Goal: Information Seeking & Learning: Learn about a topic

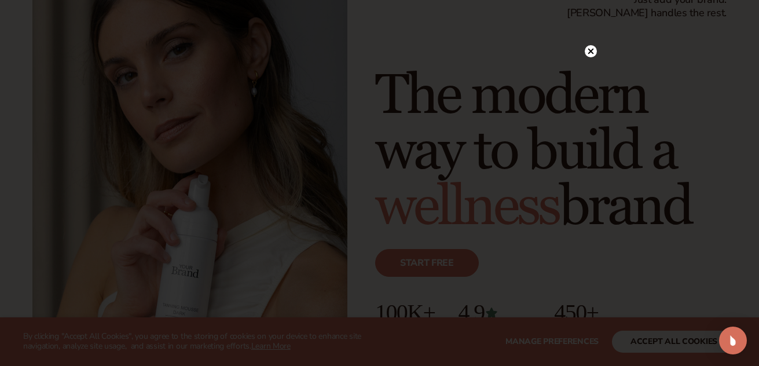
scroll to position [104, 0]
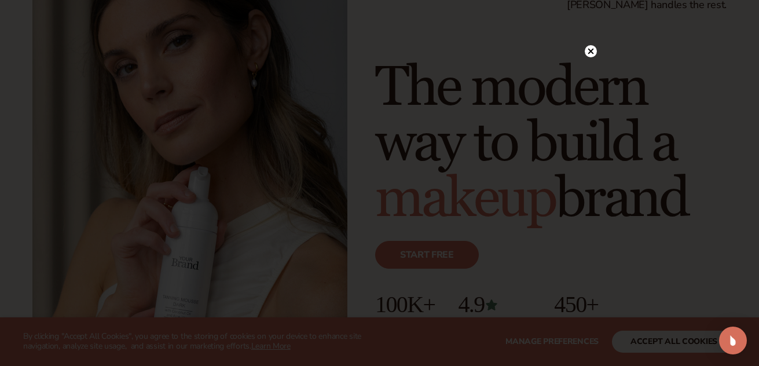
click at [588, 53] on icon at bounding box center [591, 51] width 6 height 6
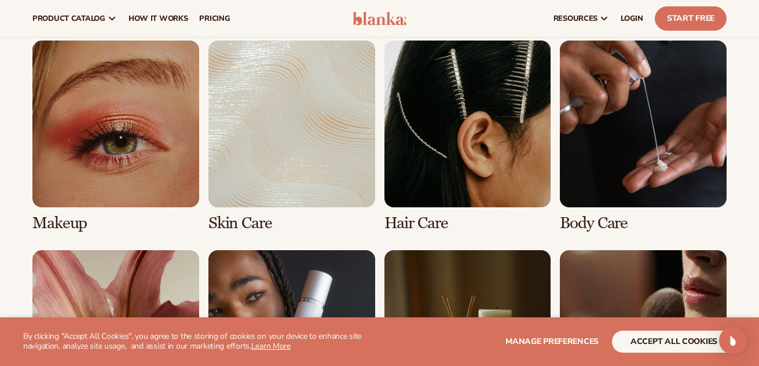
scroll to position [2068, 0]
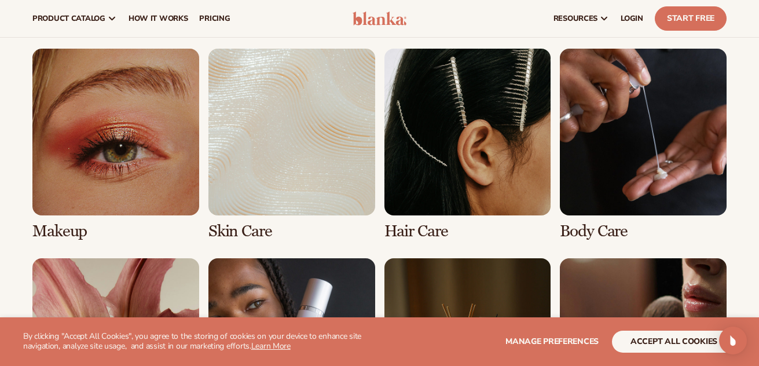
click at [84, 157] on link "1 / 8" at bounding box center [115, 145] width 167 height 192
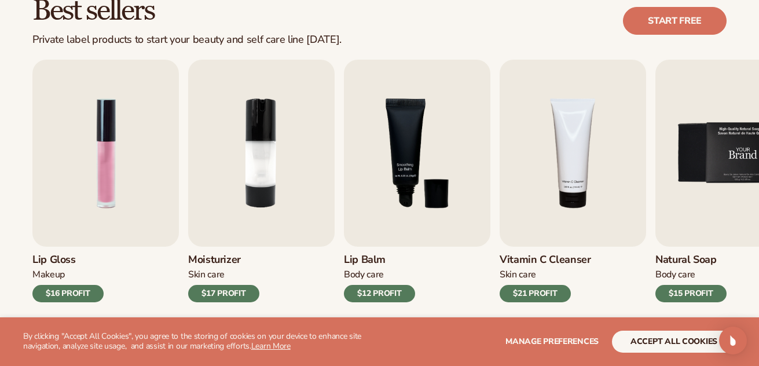
scroll to position [352, 0]
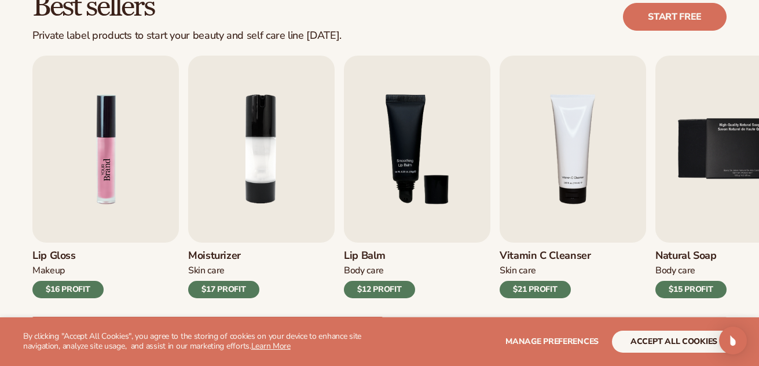
click at [83, 211] on img "1 / 9" at bounding box center [105, 149] width 147 height 187
click at [81, 294] on div "$16 PROFIT" at bounding box center [67, 289] width 71 height 17
click at [100, 200] on img "1 / 9" at bounding box center [105, 149] width 147 height 187
click at [551, 340] on span "Manage preferences" at bounding box center [552, 341] width 93 height 11
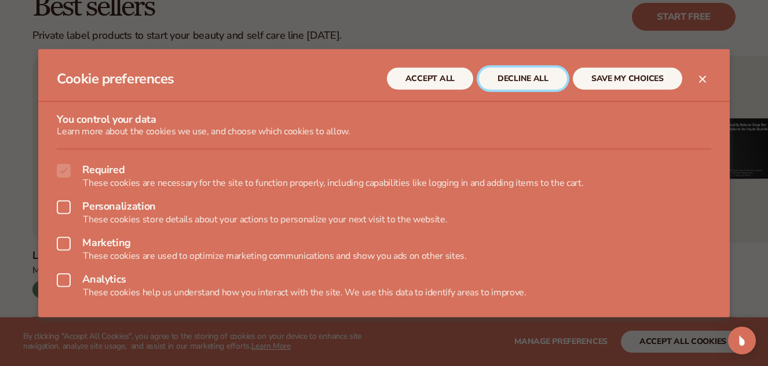
click at [529, 74] on button "DECLINE ALL" at bounding box center [523, 79] width 88 height 22
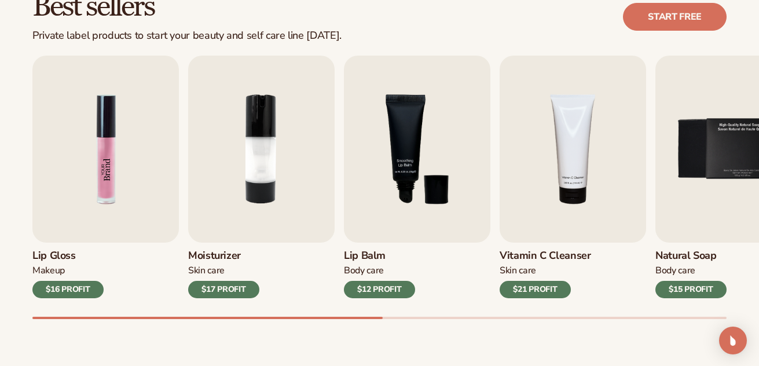
click at [79, 189] on img "1 / 9" at bounding box center [105, 149] width 147 height 187
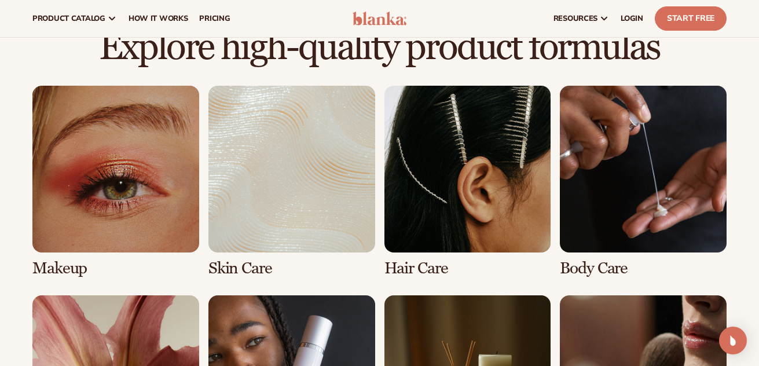
scroll to position [756, 0]
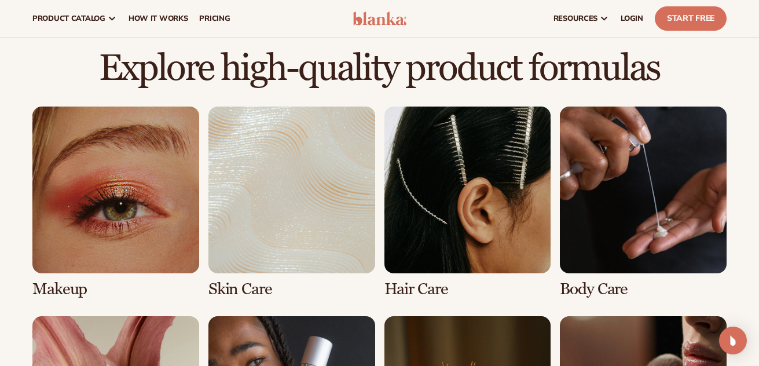
click at [43, 291] on link "1 / 8" at bounding box center [115, 203] width 167 height 192
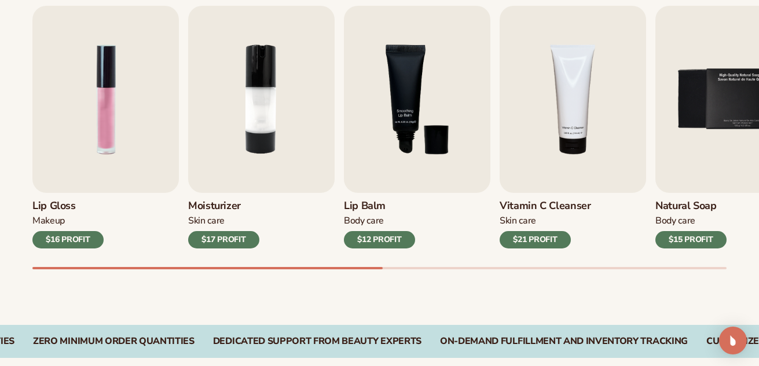
scroll to position [405, 0]
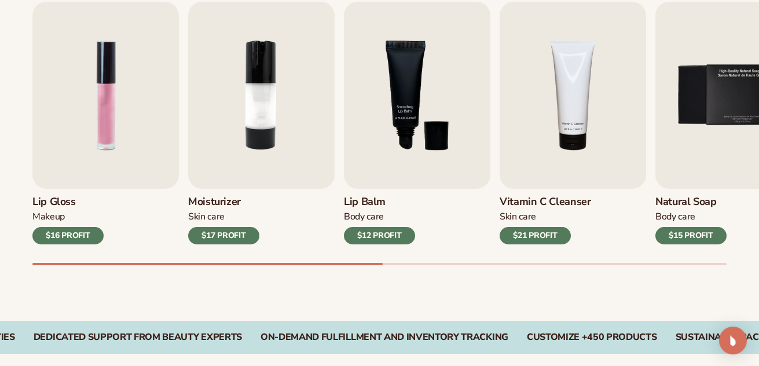
click at [41, 207] on h3 "Lip Gloss" at bounding box center [67, 202] width 71 height 13
click at [44, 203] on h3 "Lip Gloss" at bounding box center [67, 202] width 71 height 13
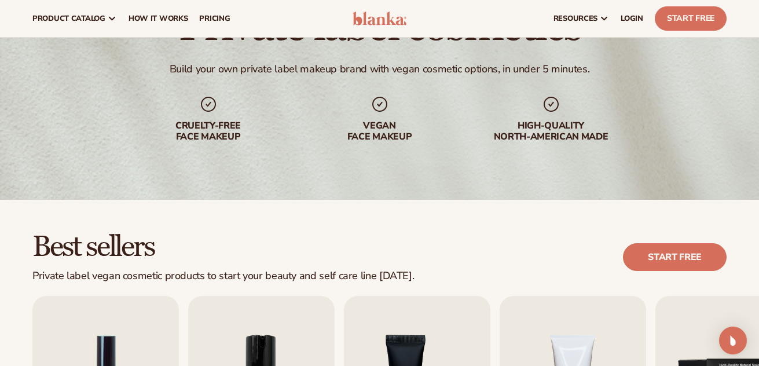
scroll to position [0, 0]
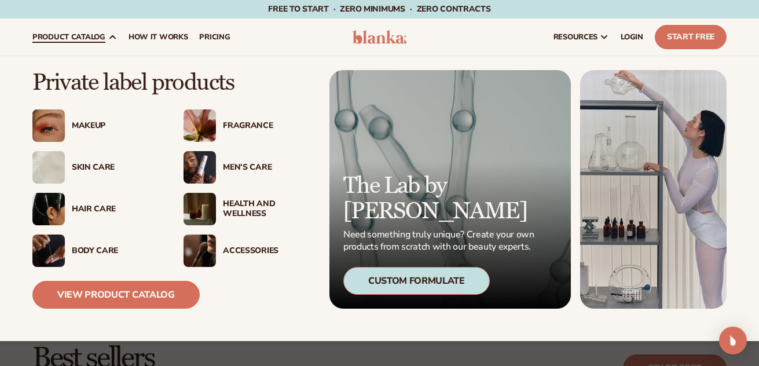
click at [96, 127] on div "Makeup" at bounding box center [116, 126] width 89 height 10
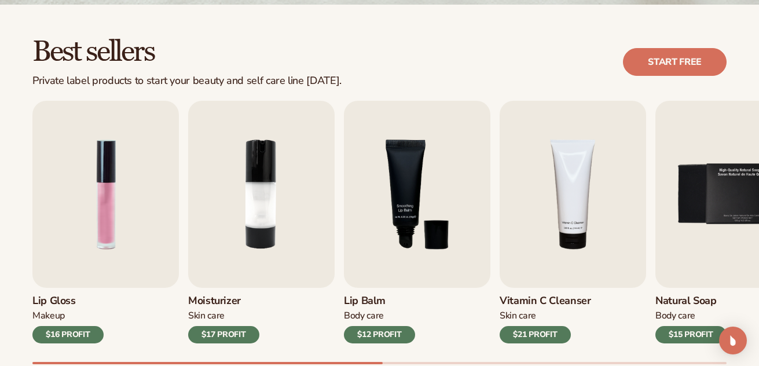
scroll to position [397, 0]
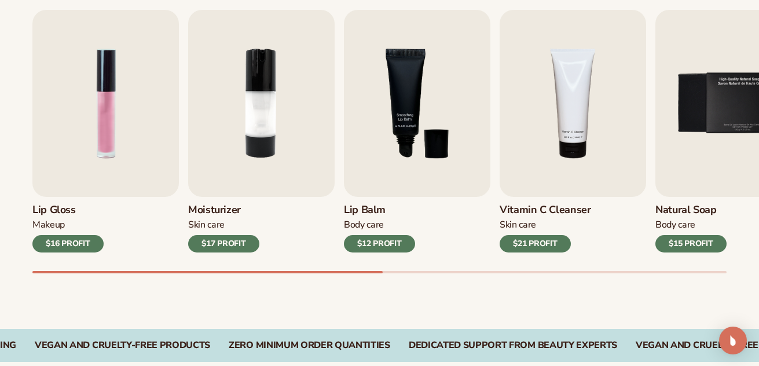
click at [114, 256] on div "Lip Gloss Makeup $16 PROFIT Moisturizer [MEDICAL_DATA] $17 PROFIT [MEDICAL_DATA…" at bounding box center [395, 142] width 727 height 264
click at [62, 242] on div "$16 PROFIT" at bounding box center [67, 243] width 71 height 17
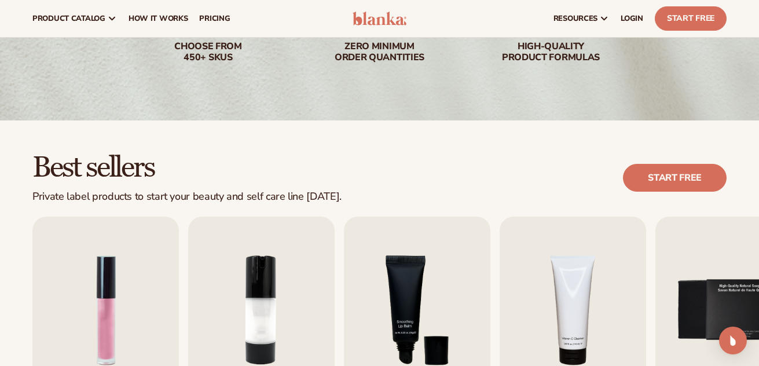
scroll to position [0, 0]
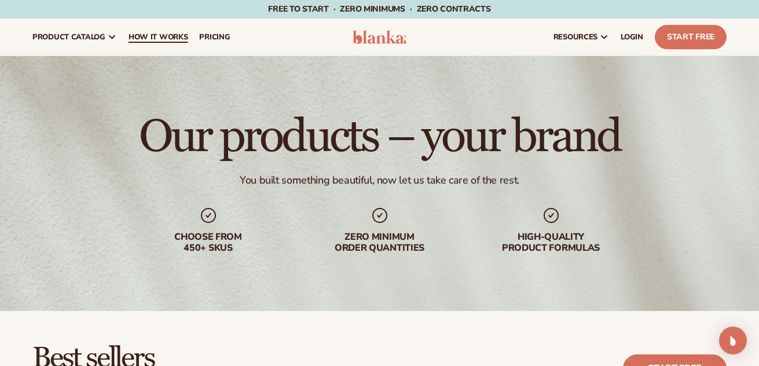
click at [170, 38] on span "How It Works" at bounding box center [159, 36] width 60 height 9
